Goal: Task Accomplishment & Management: Manage account settings

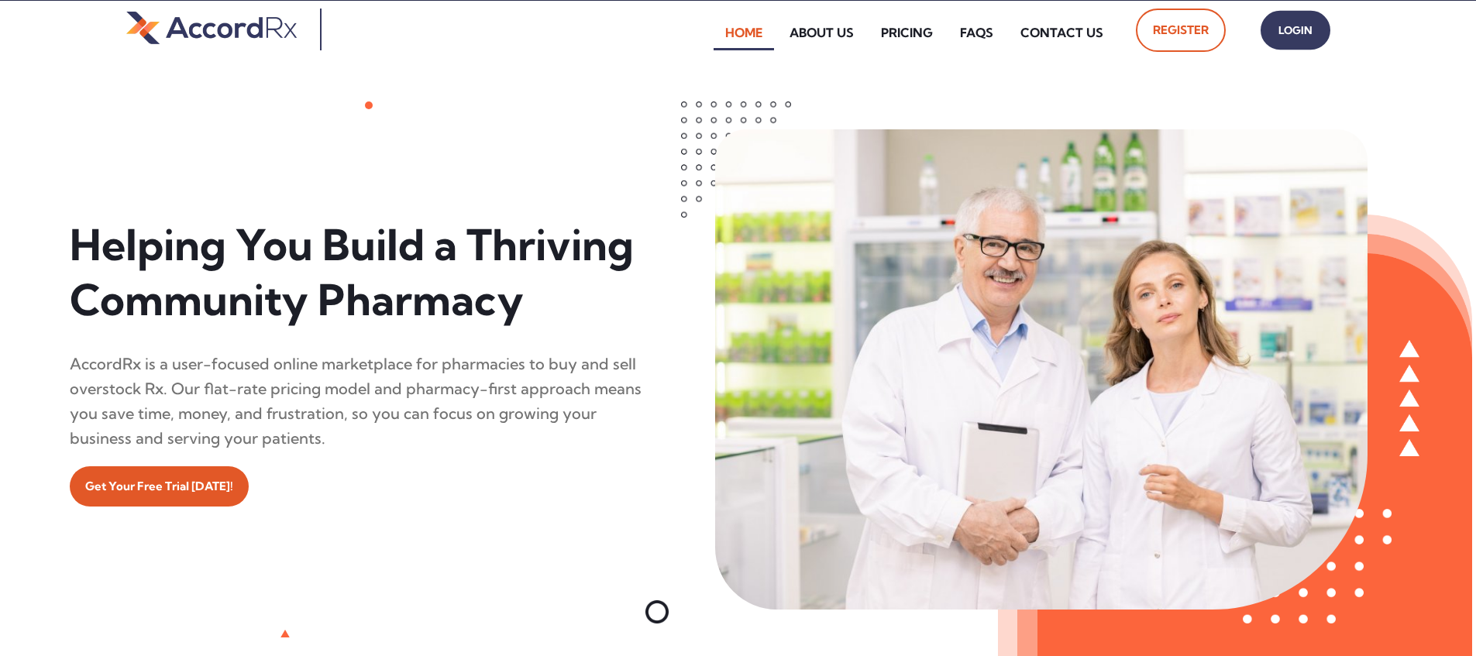
click at [708, 30] on span "Login" at bounding box center [1295, 30] width 39 height 22
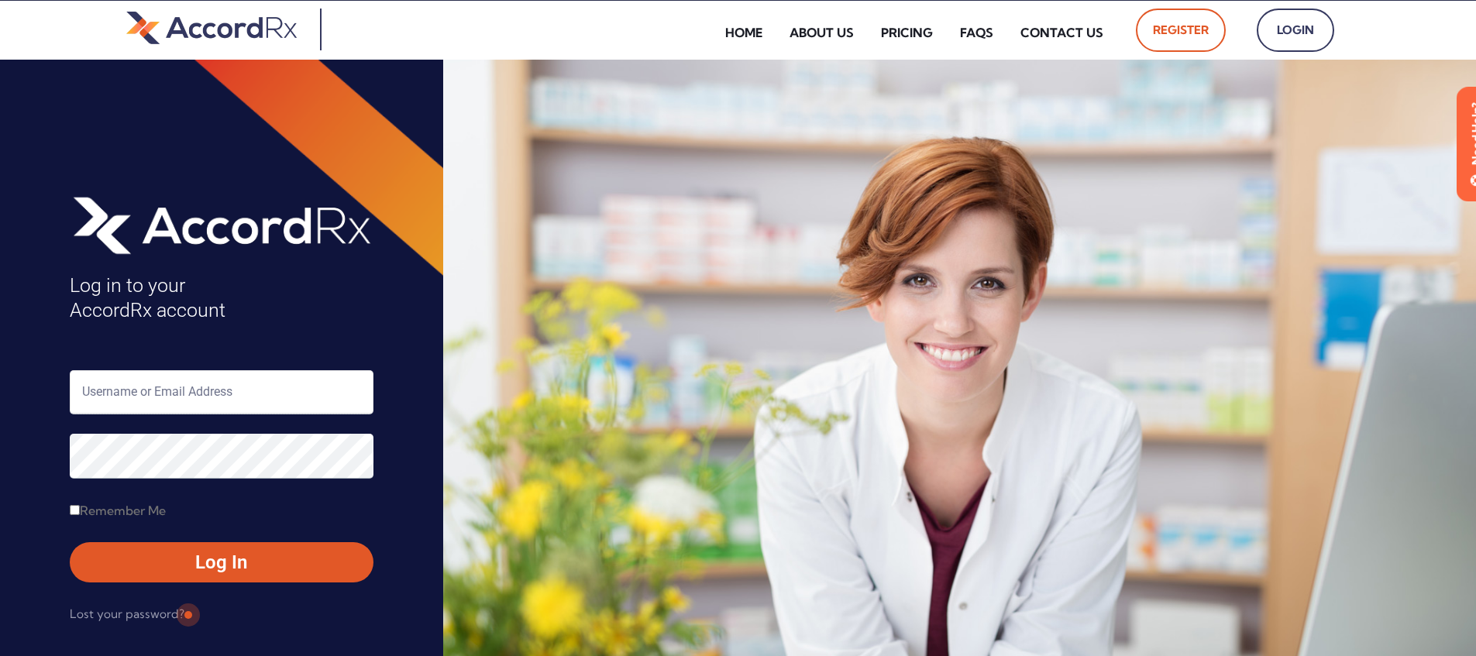
click at [151, 397] on input "text" at bounding box center [222, 392] width 304 height 44
type input "ARX-[PERSON_NAME]"
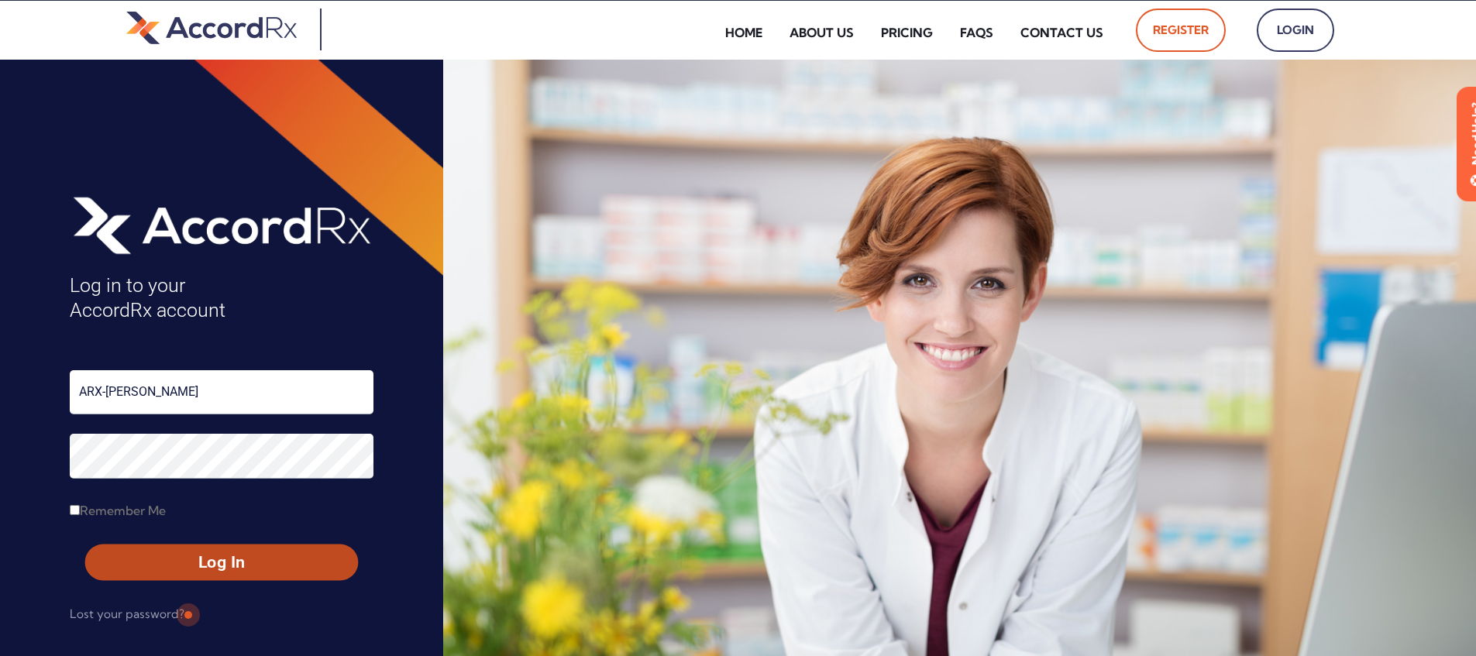
click at [187, 565] on span "Log In" at bounding box center [221, 563] width 245 height 22
